Goal: Find specific page/section: Find specific page/section

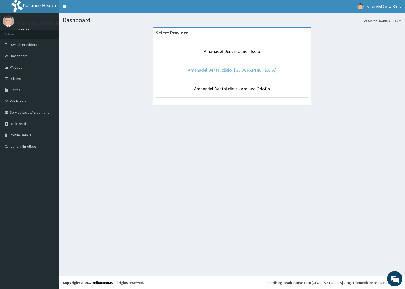
click at [250, 67] on link "Amanadel Dental clinic- [GEOGRAPHIC_DATA]" at bounding box center [232, 70] width 88 height 6
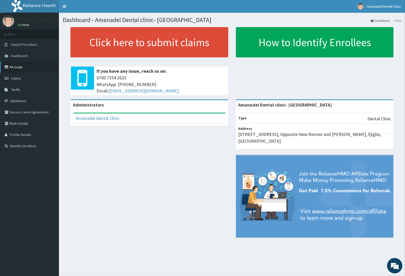
click at [22, 65] on link "PA Code" at bounding box center [29, 67] width 59 height 11
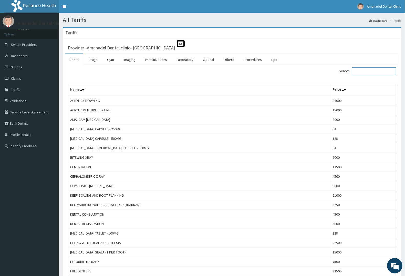
click at [370, 72] on input "Search:" at bounding box center [374, 71] width 44 height 8
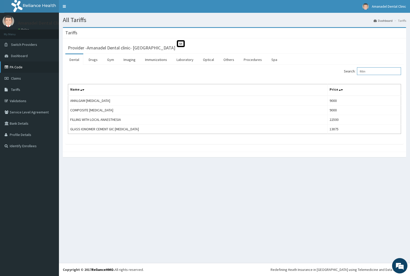
type input "fillin"
click at [21, 66] on link "PA Code" at bounding box center [29, 67] width 59 height 11
